Goal: Task Accomplishment & Management: Complete application form

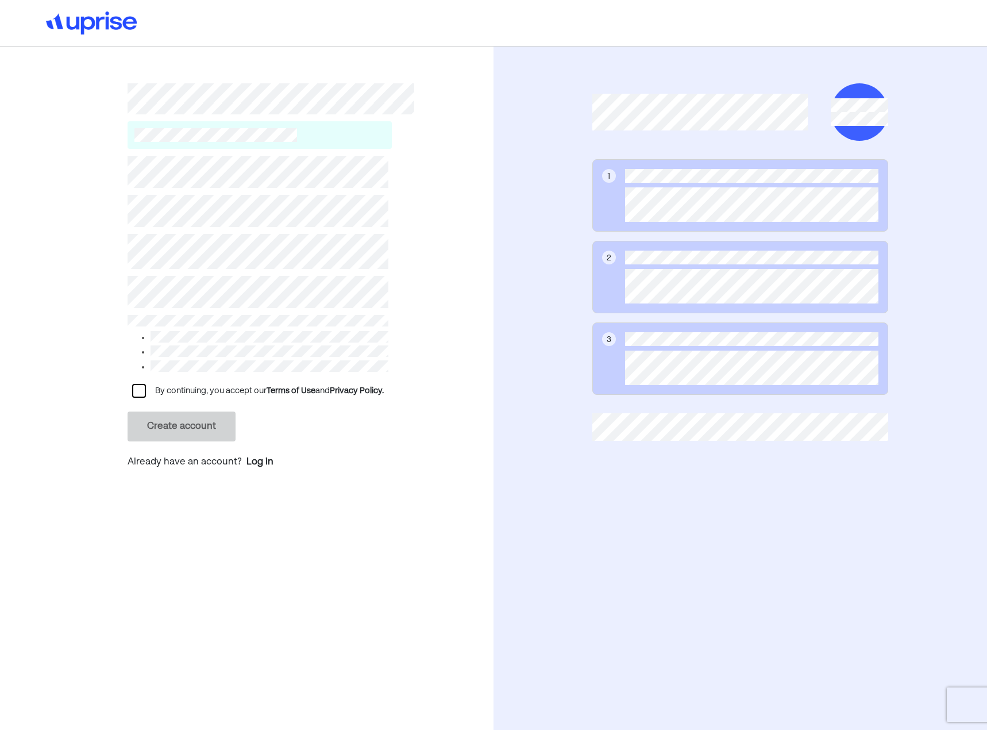
click at [135, 392] on div at bounding box center [139, 391] width 14 height 14
click at [190, 422] on button "Create account" at bounding box center [182, 427] width 108 height 30
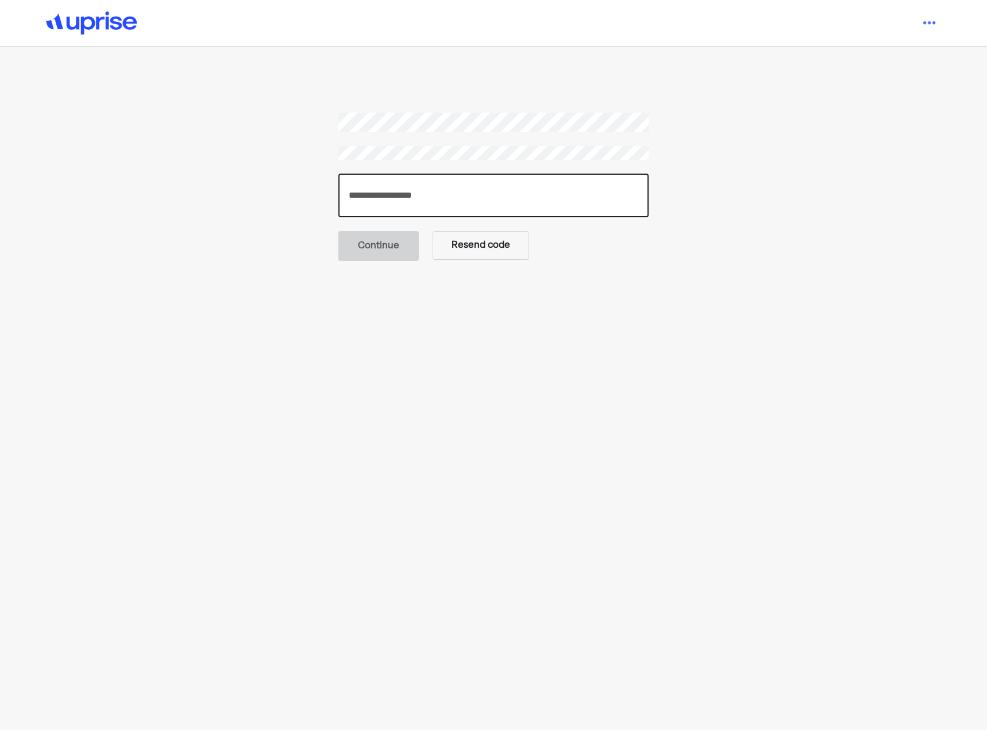
click at [406, 199] on input "number" at bounding box center [494, 196] width 310 height 44
click at [460, 185] on input "number" at bounding box center [494, 196] width 310 height 44
click at [460, 199] on input "number" at bounding box center [494, 196] width 310 height 44
click at [477, 232] on button "Resend code" at bounding box center [481, 244] width 97 height 29
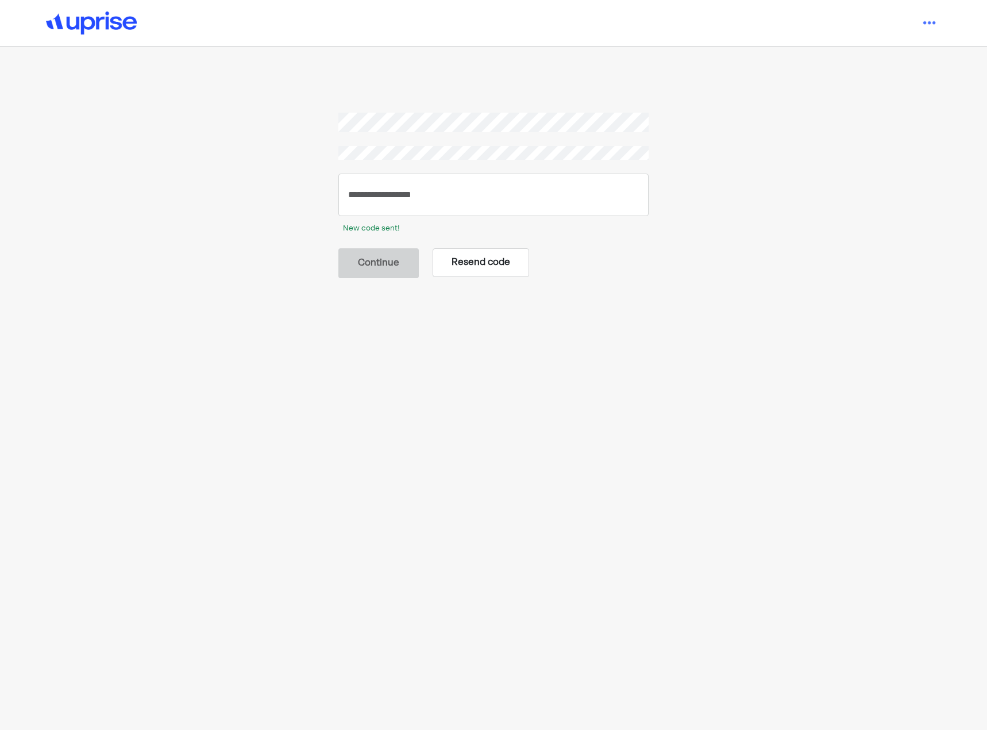
click at [464, 258] on button "Resend code" at bounding box center [481, 262] width 97 height 29
